Goal: Contribute content: Add original content to the website for others to see

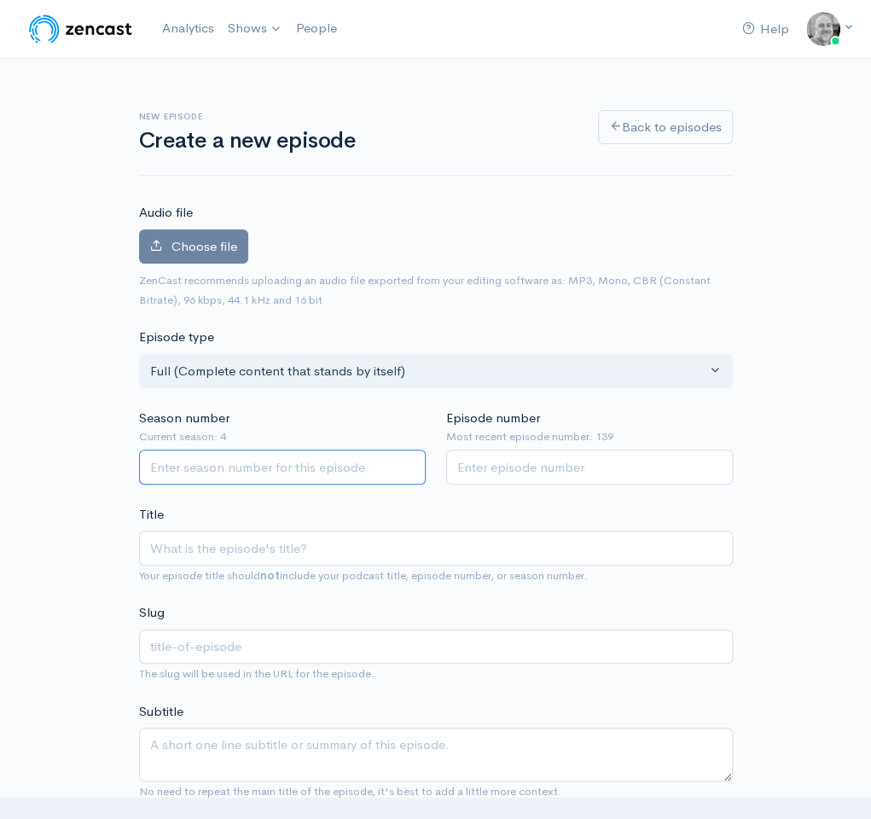
click at [279, 456] on input "Season number" at bounding box center [282, 466] width 286 height 35
type input "4"
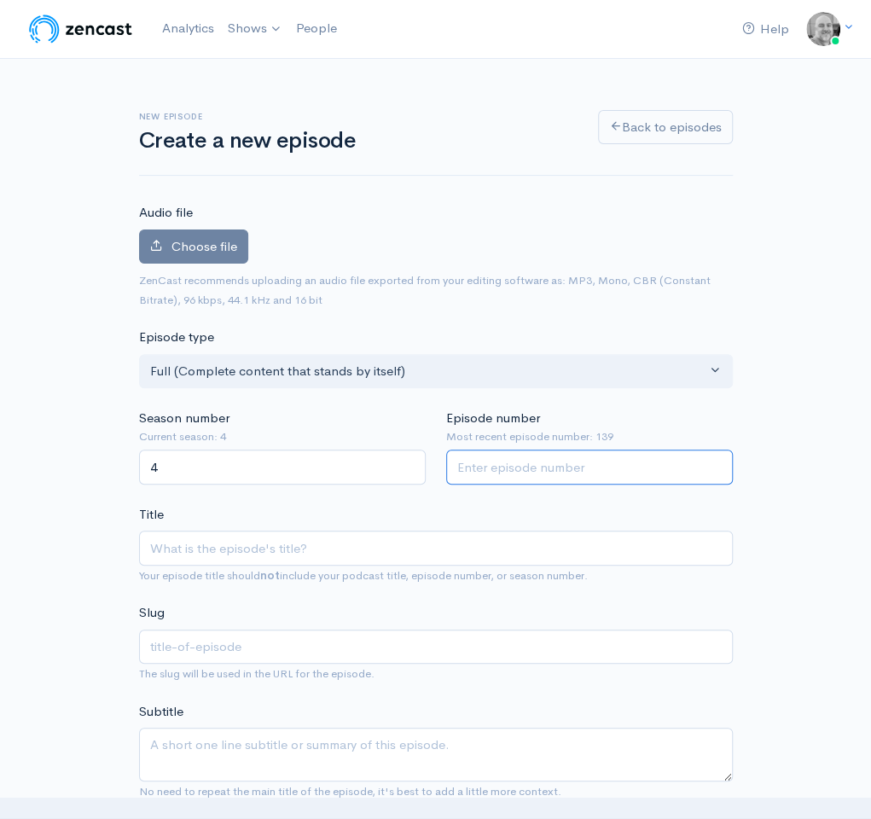
click at [559, 469] on input "Episode number" at bounding box center [589, 466] width 286 height 35
type input "140"
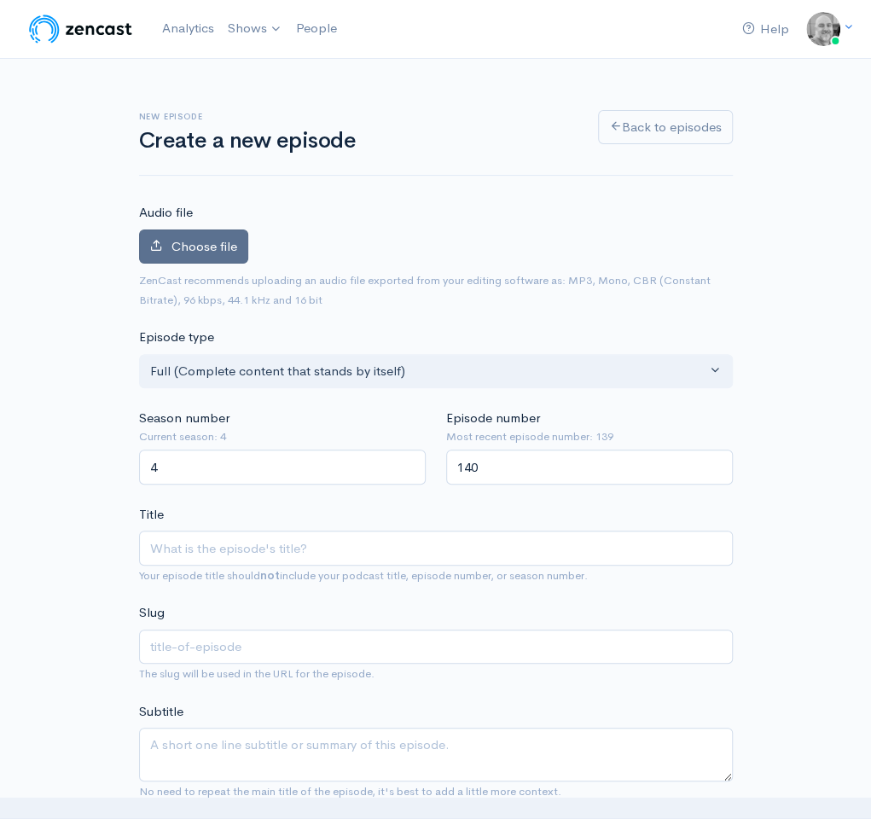
click at [194, 252] on span "Choose file" at bounding box center [204, 246] width 66 height 16
click at [0, 0] on input "Choose file" at bounding box center [0, 0] width 0 height 0
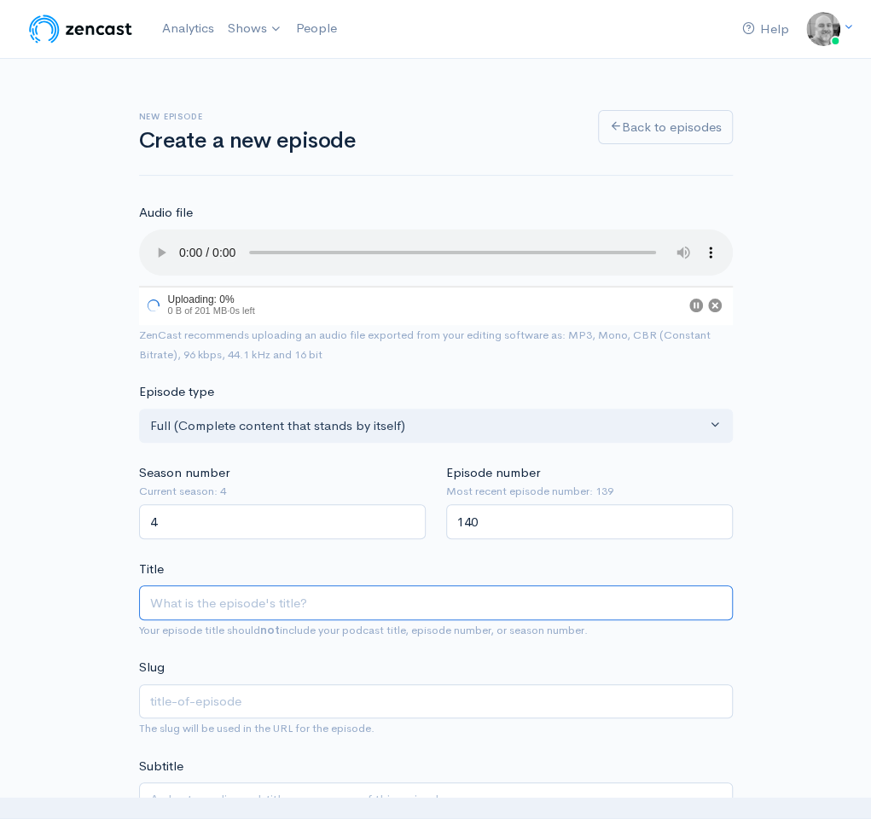
click at [280, 607] on input "Title" at bounding box center [435, 602] width 593 height 35
type input "E"
type input "e"
type input "Epi"
type input "epi"
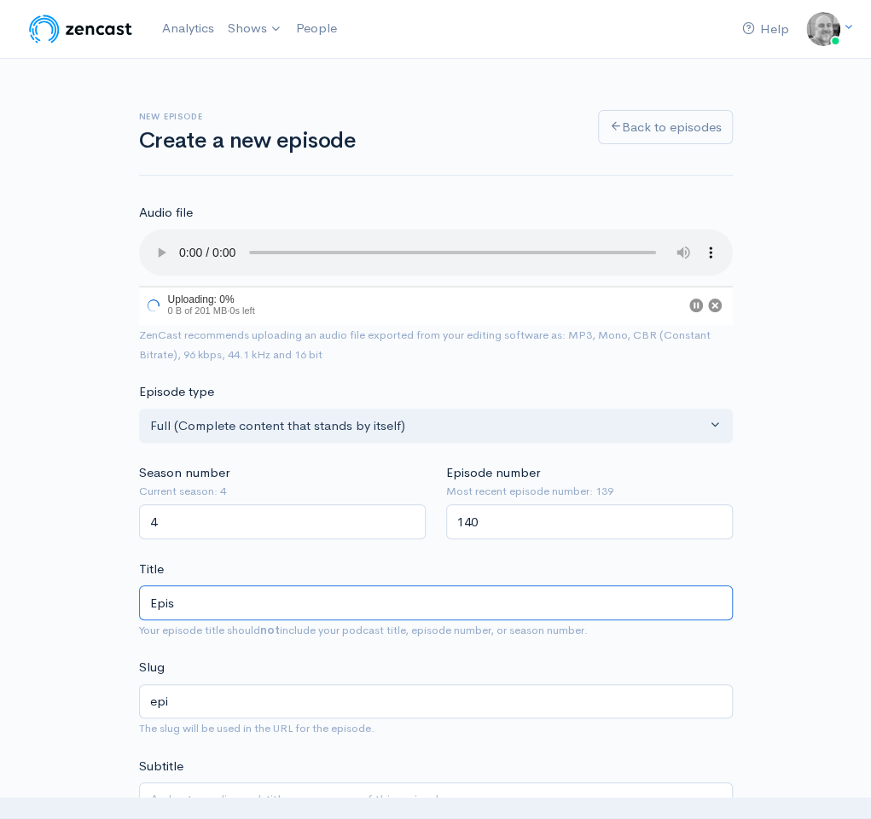
type input "Episo"
type input "episo"
type input "Episod"
type input "episod"
type input "Episode"
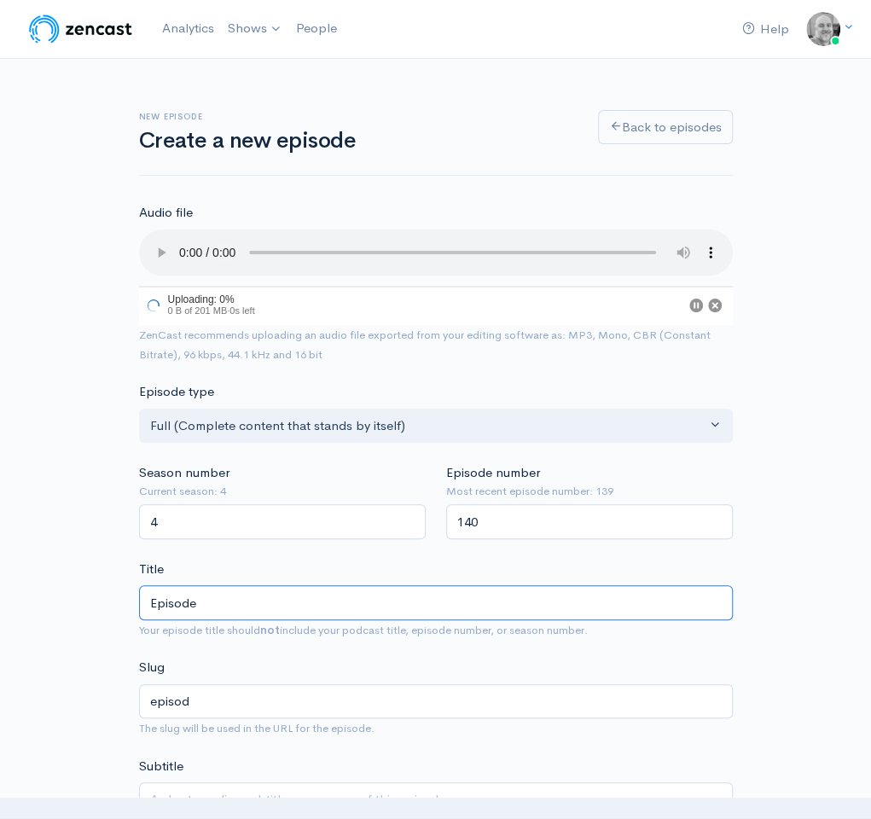
type input "episode"
type input "Episode 14"
type input "episode-14"
type input "Episode 140"
type input "episode-140"
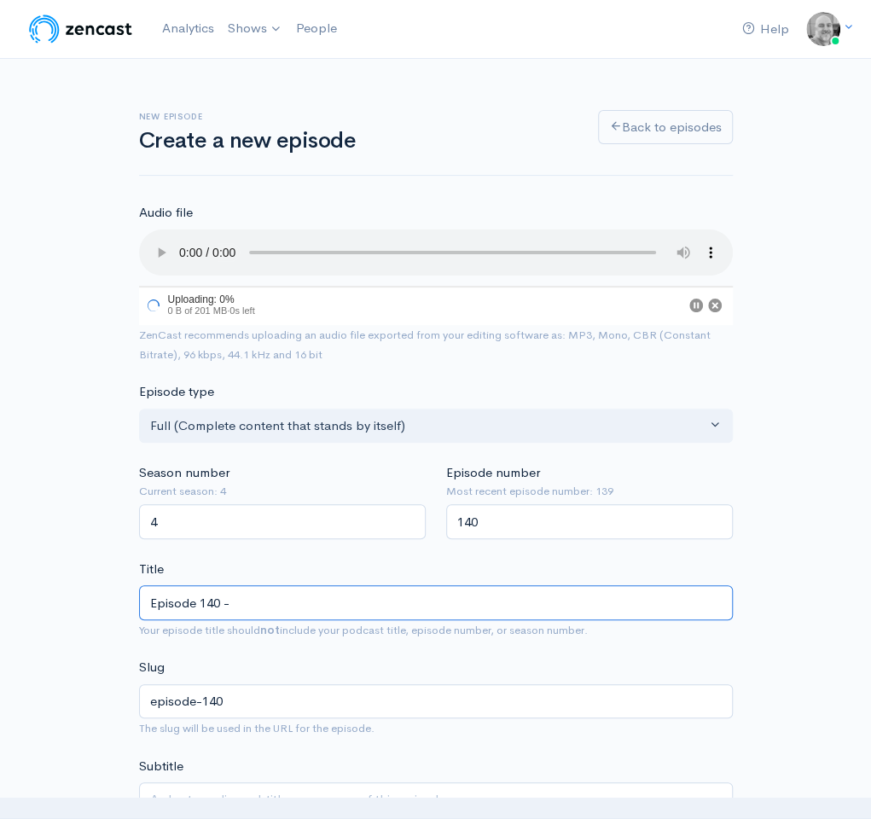
type input "Episode 140 - R"
type input "episode-140-r"
type input "Episode 140 - Ra"
type input "episode-140-ra"
type input "Episode 140 - Ran"
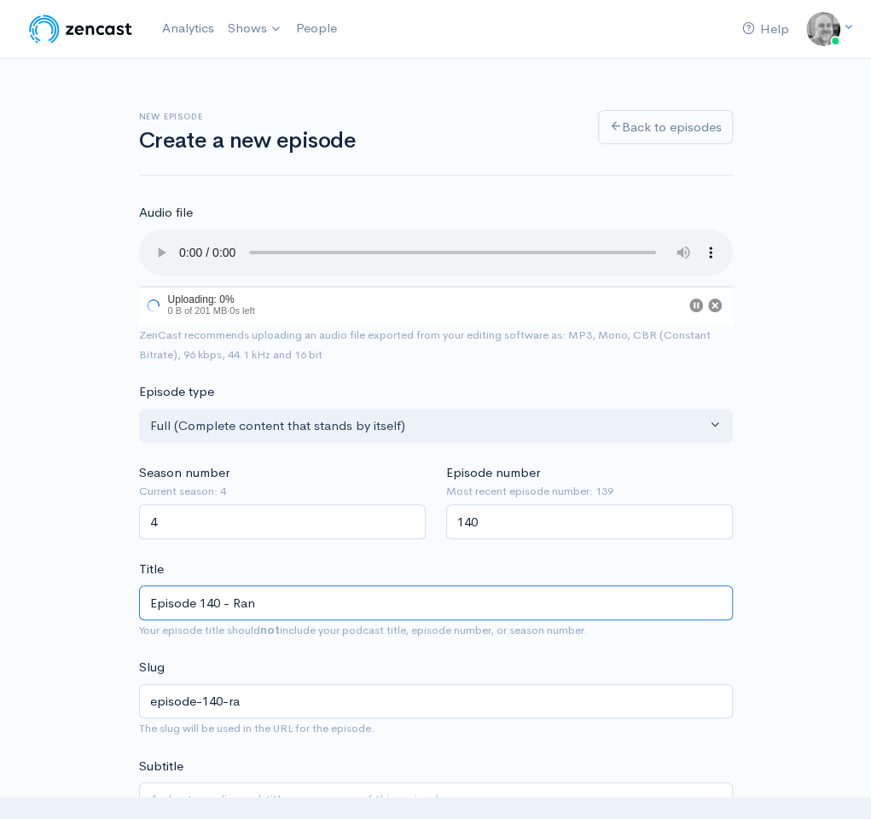
type input "episode-140-ran"
type input "Episode 140 - Rand"
type input "episode-140-rand"
type input "Episode 140 - [PERSON_NAME]"
type input "episode-140-[PERSON_NAME]"
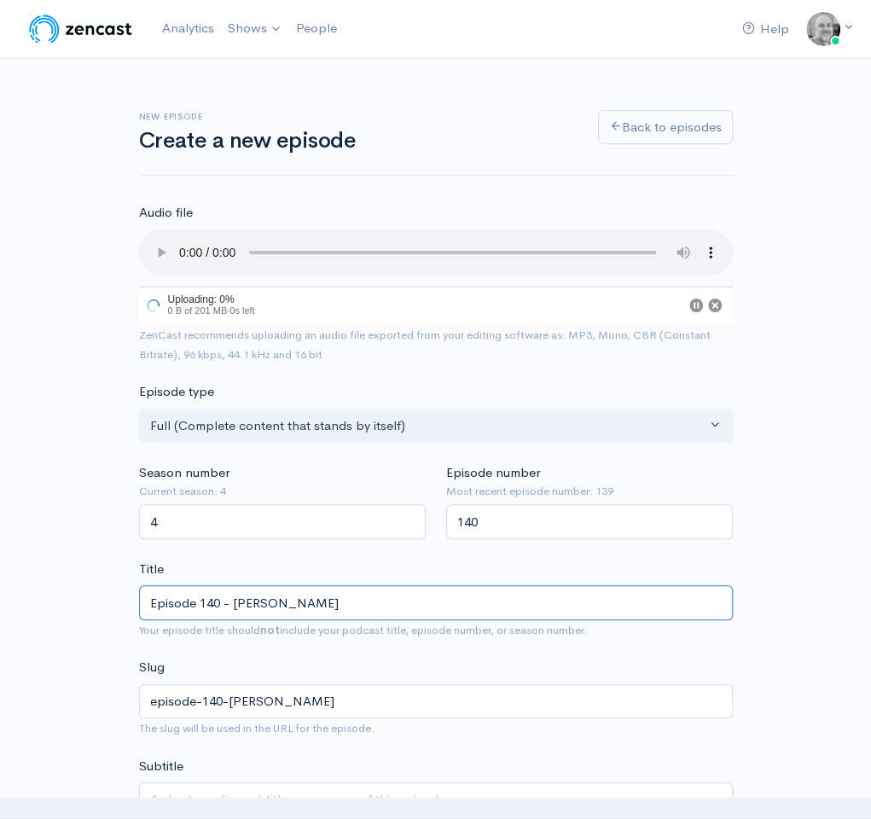
type input "Episode 140 - [PERSON_NAME]"
type input "episode-140-[PERSON_NAME]"
type input "Episode 140 - [PERSON_NAME]"
type input "episode-140-[PERSON_NAME]"
type input "Episode 140 - [PERSON_NAME]"
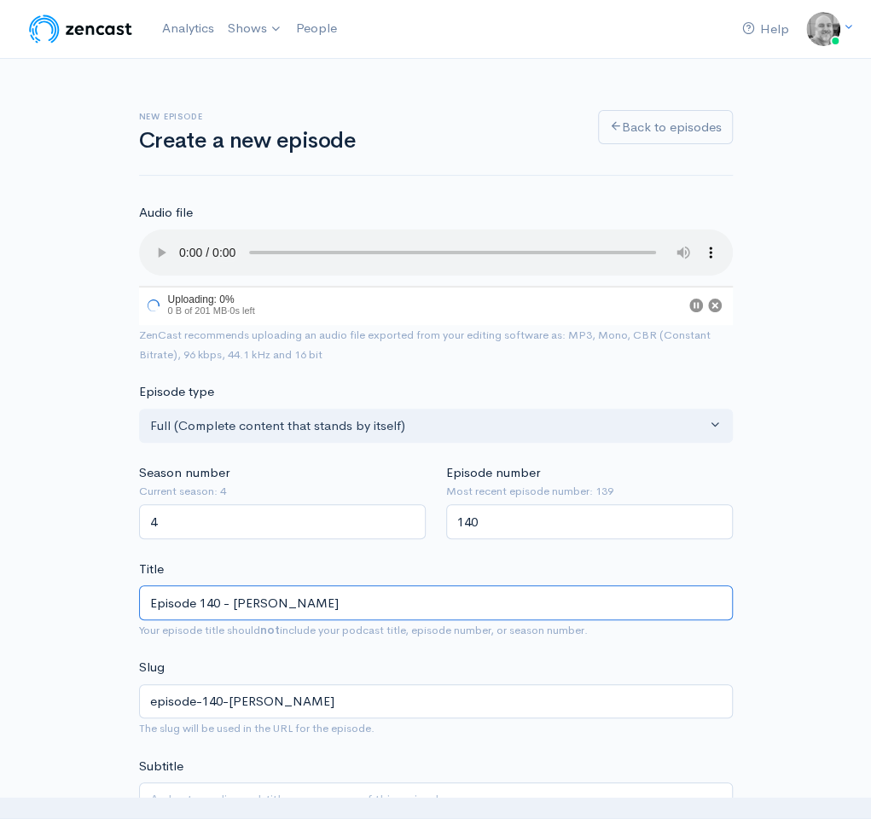
type input "episode-140-[PERSON_NAME]-s"
type input "Episode 140 - [PERSON_NAME] say"
type input "episode-140-[PERSON_NAME]-say"
type input "Episode 140 - [PERSON_NAME] says"
type input "episode-140-[PERSON_NAME]-says"
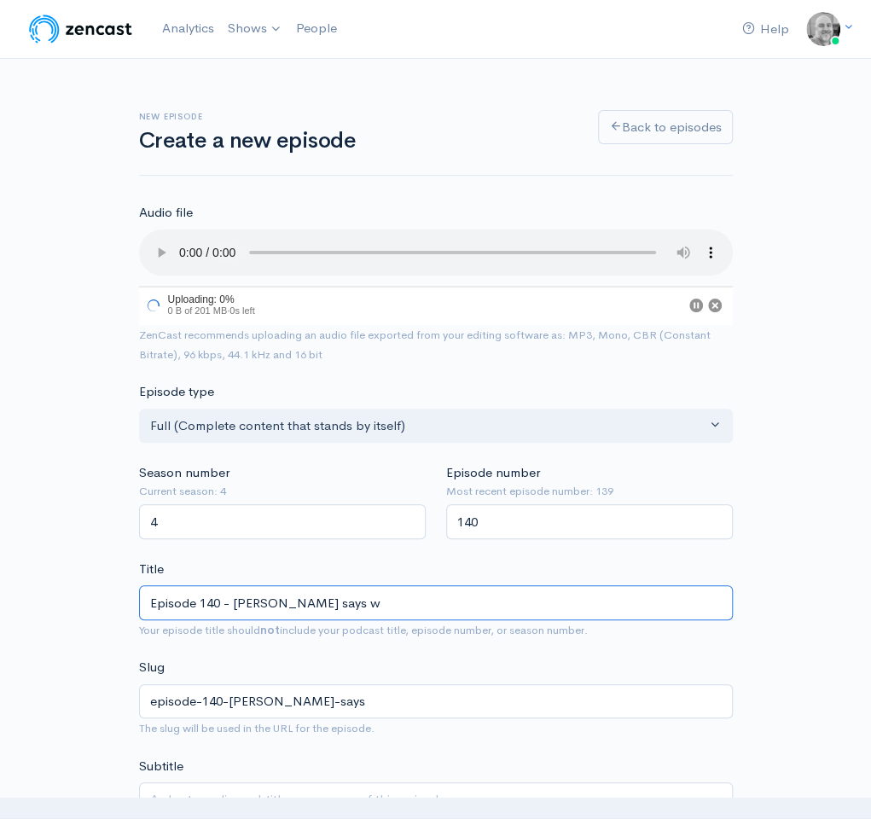
type input "Episode 140 - [PERSON_NAME] says we"
type input "episode-140-[PERSON_NAME]-says-we"
type input "Episode 140 - [PERSON_NAME] says we ca"
type input "episode-140-[PERSON_NAME]-says-we-c"
type input "Episode 140 - [PERSON_NAME] says we can"
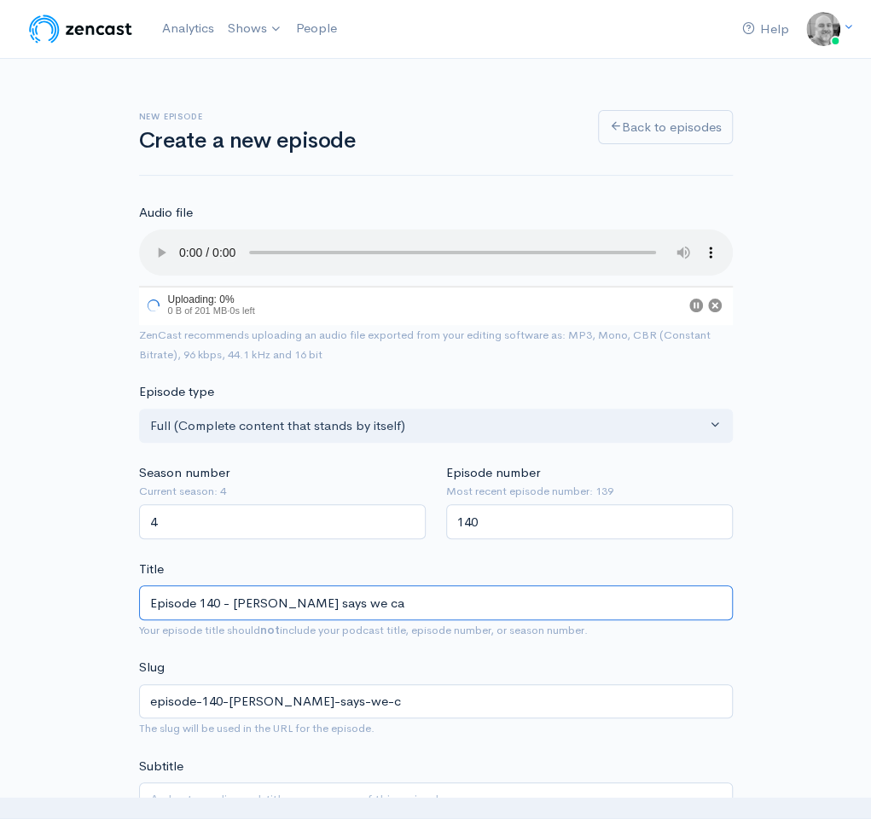
type input "episode-140-[PERSON_NAME]-says-we-ca"
type input "Episode 140 - [PERSON_NAME] says we can"
type input "episode-140-[PERSON_NAME]-says-we-can"
type input "Episode 140 - [PERSON_NAME] says we can"
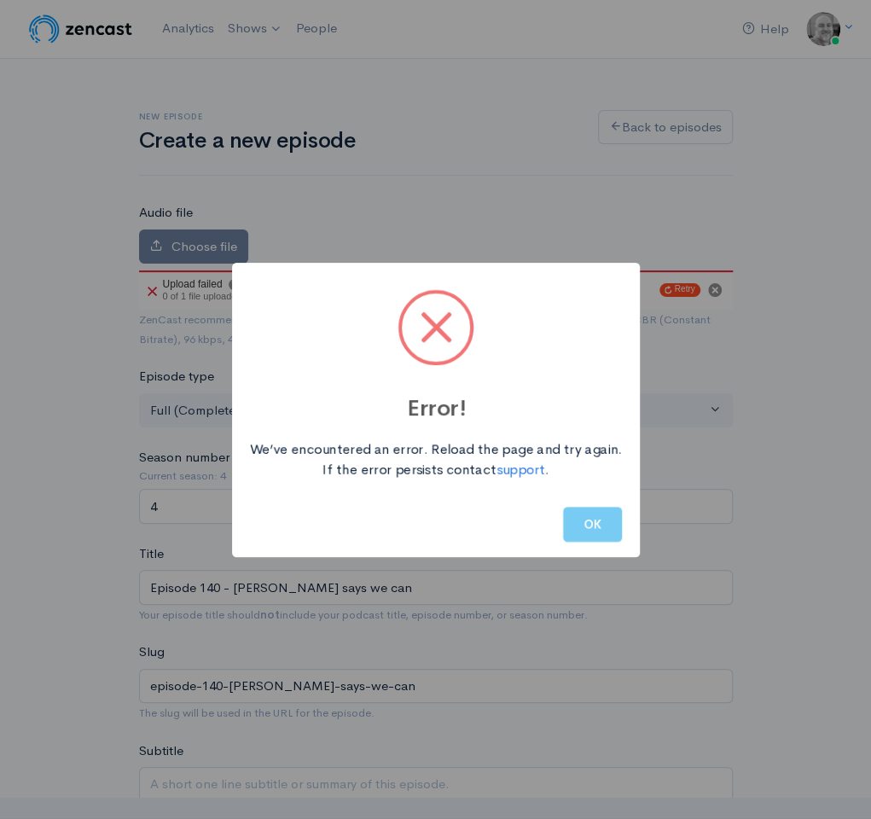
click at [587, 518] on button "OK" at bounding box center [592, 523] width 59 height 35
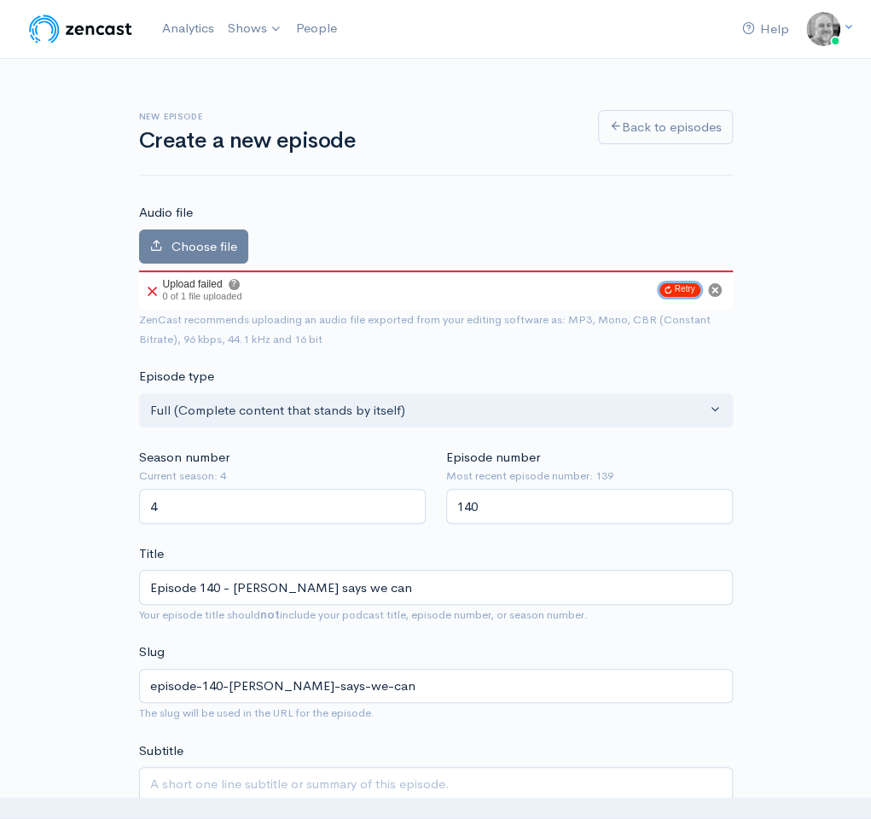
click at [686, 292] on button "Retry" at bounding box center [679, 290] width 41 height 14
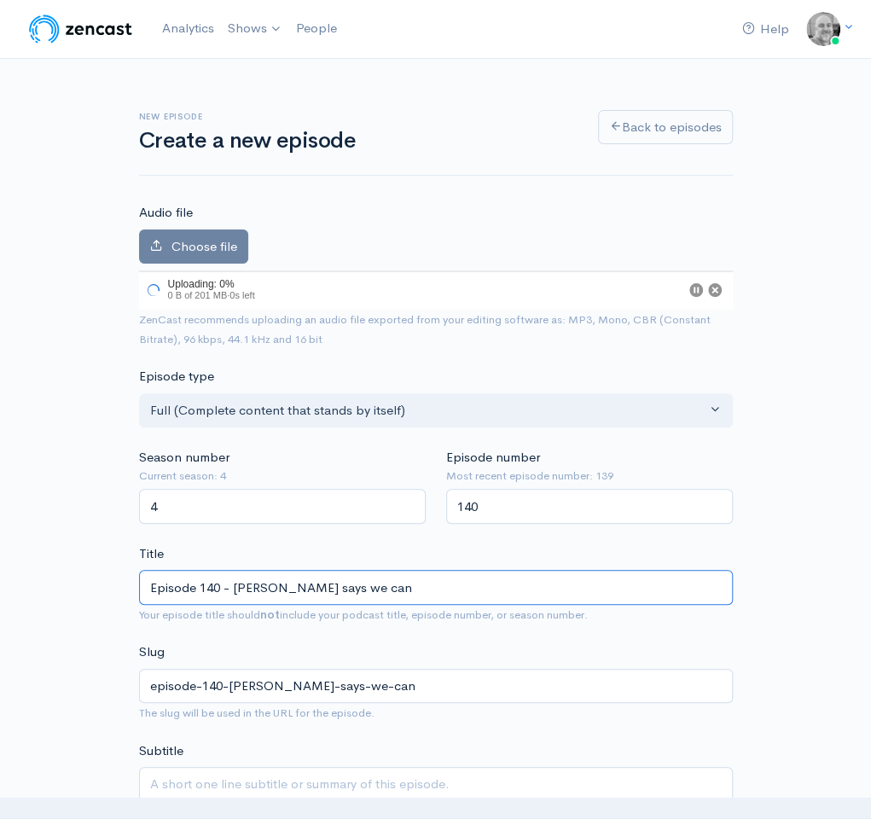
click at [368, 583] on input "Episode 140 - [PERSON_NAME] says we can" at bounding box center [435, 587] width 593 height 35
type input "Episode 140 - [PERSON_NAME] says we can S"
type input "episode-140-[PERSON_NAME]-says-we-can-s"
type input "Episode 140 - [PERSON_NAME] says we can St"
type input "episode-140-[PERSON_NAME]-says-we-can-st"
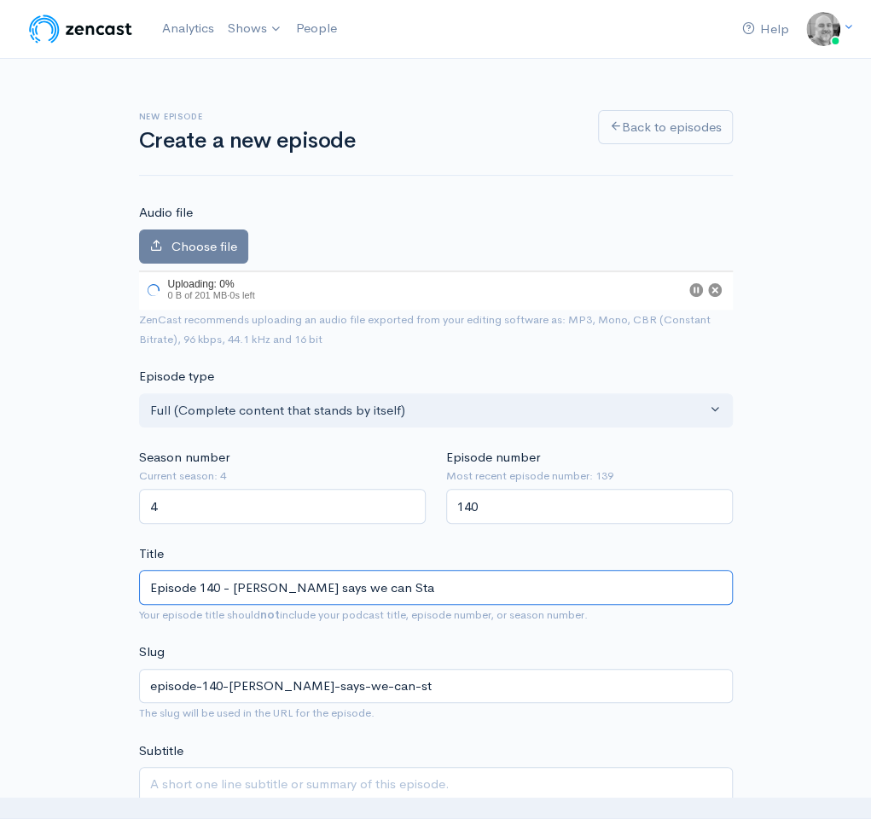
type input "Episode 140 - [PERSON_NAME] says we can Star"
type input "episode-140-[PERSON_NAME]-says-we-can-star"
type input "Episode 140 - [PERSON_NAME] says we can Start"
type input "episode-140-[PERSON_NAME]-says-we-can-start"
type input "Episode 140 - [PERSON_NAME] says we can Start"
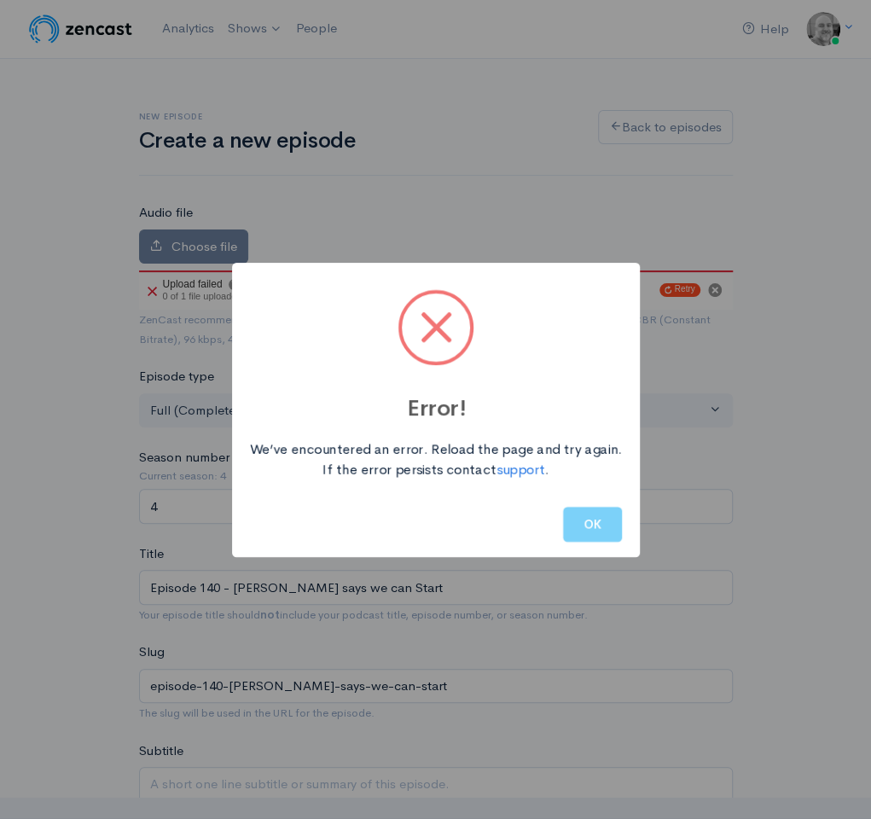
click at [715, 290] on div "Error! We’ve encountered an error. Reload the page and try again. If the error …" at bounding box center [435, 409] width 871 height 819
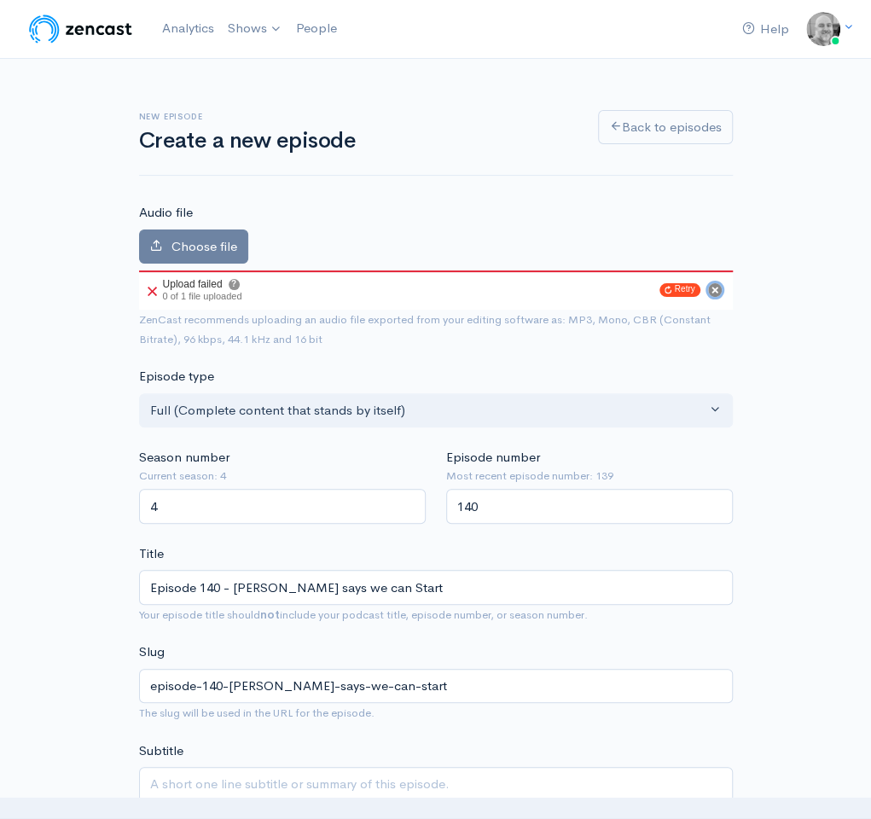
click at [711, 288] on circle "Cancel" at bounding box center [715, 290] width 14 height 14
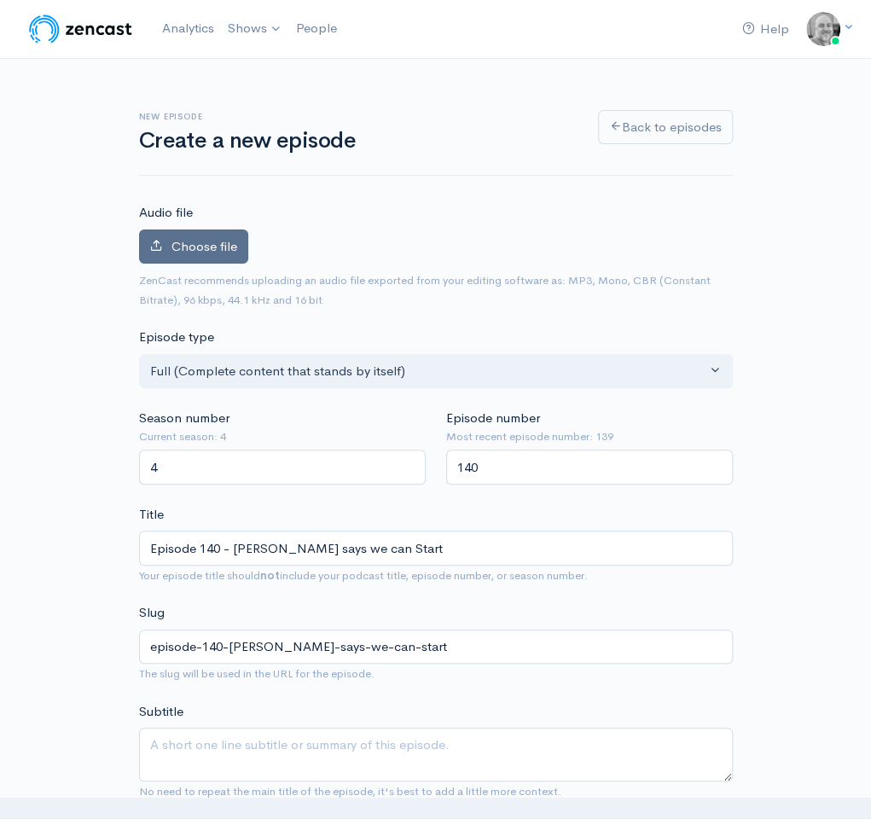
click at [211, 251] on span "Choose file" at bounding box center [204, 246] width 66 height 16
click at [0, 0] on input "Choose file" at bounding box center [0, 0] width 0 height 0
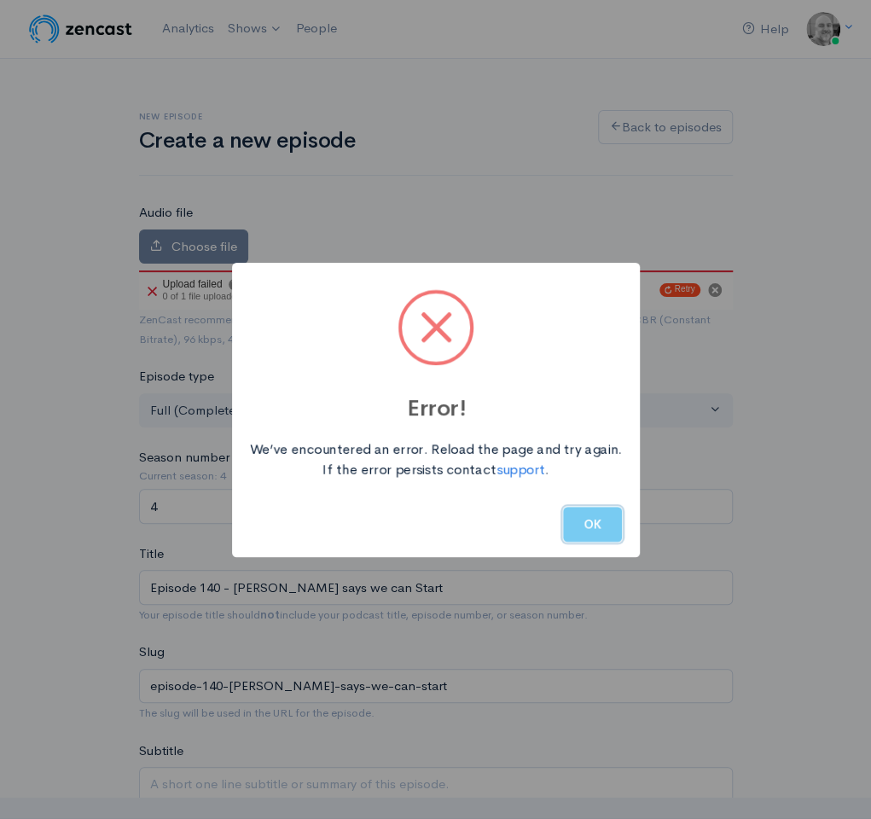
click at [591, 529] on button "OK" at bounding box center [592, 523] width 59 height 35
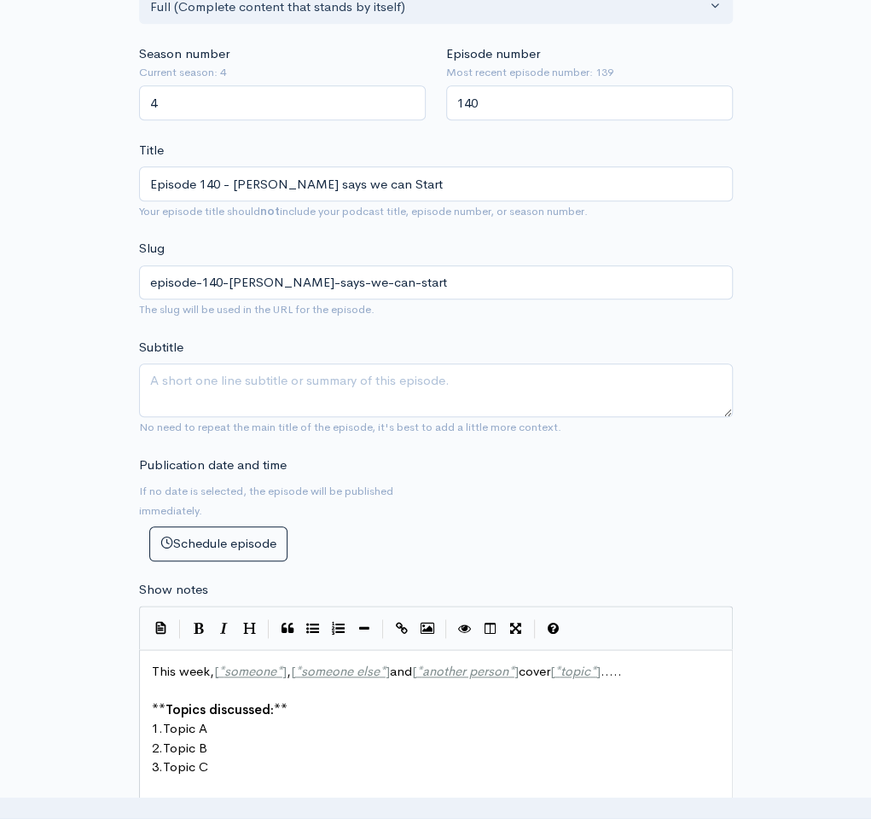
scroll to position [404, 0]
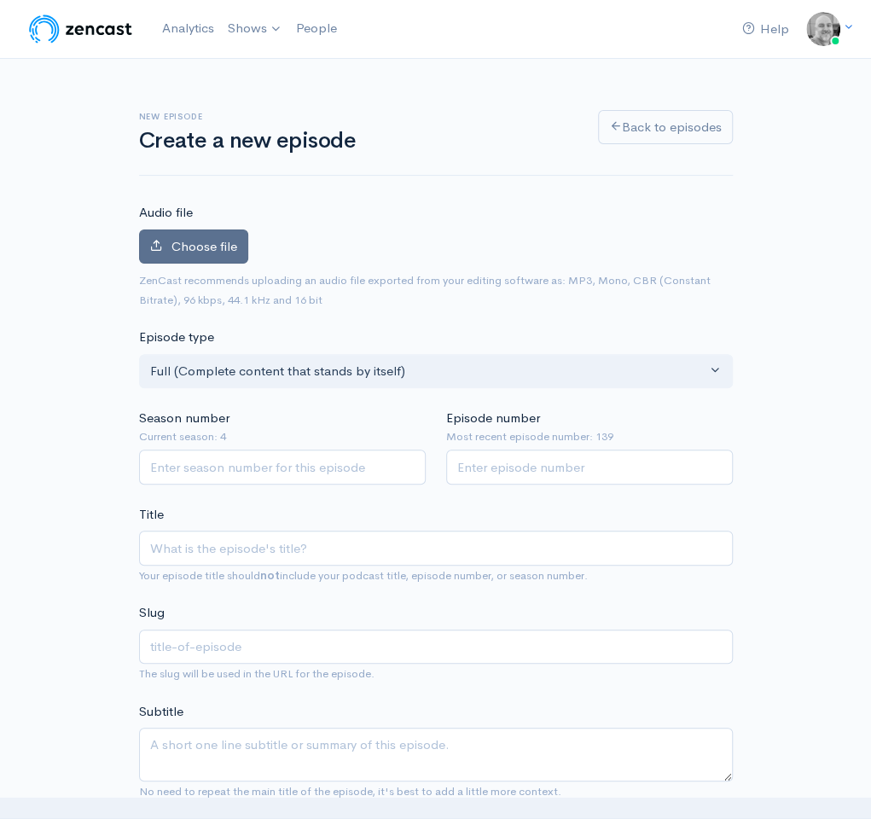
click at [206, 241] on span "Choose file" at bounding box center [204, 246] width 66 height 16
click at [0, 0] on input "Choose file" at bounding box center [0, 0] width 0 height 0
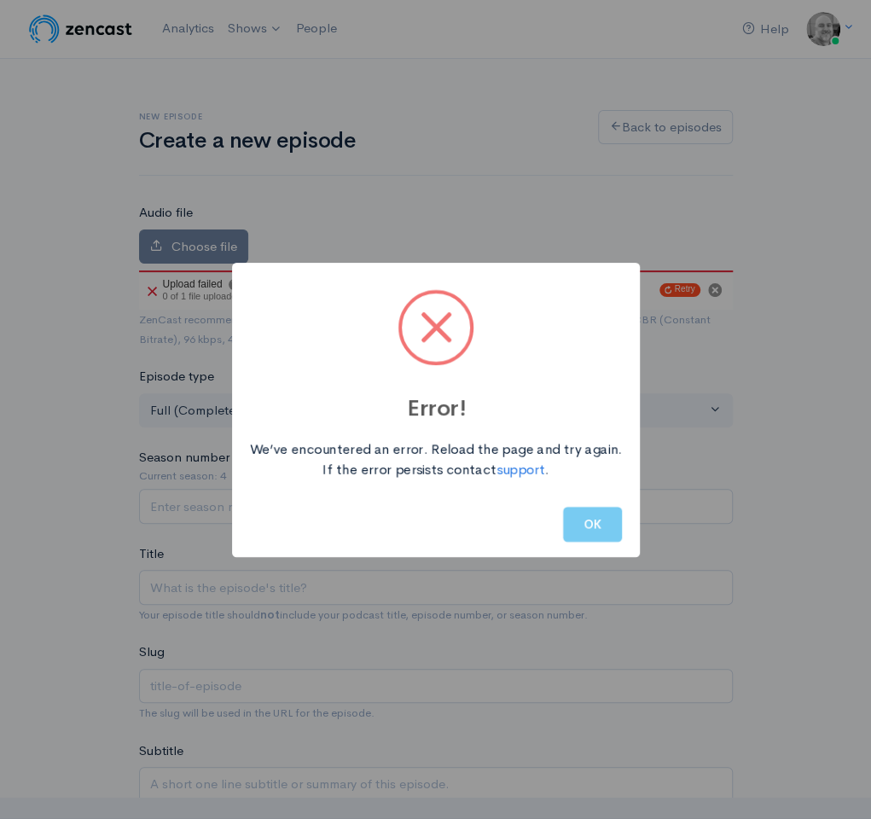
click at [604, 536] on button "OK" at bounding box center [592, 523] width 59 height 35
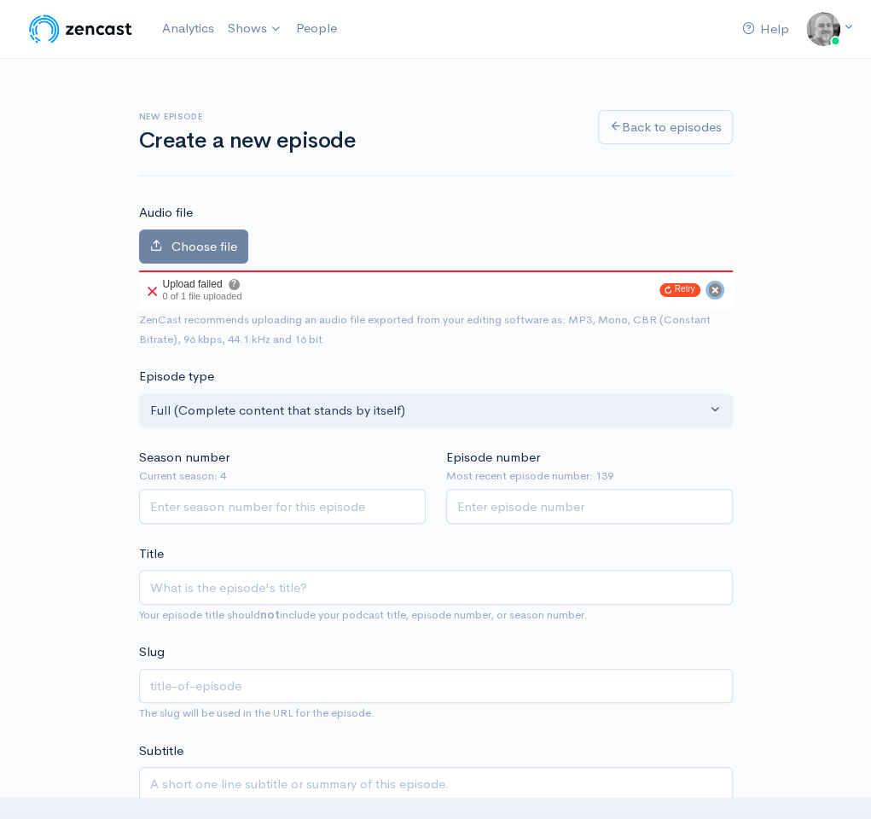
click at [715, 284] on circle "Cancel" at bounding box center [715, 290] width 14 height 14
